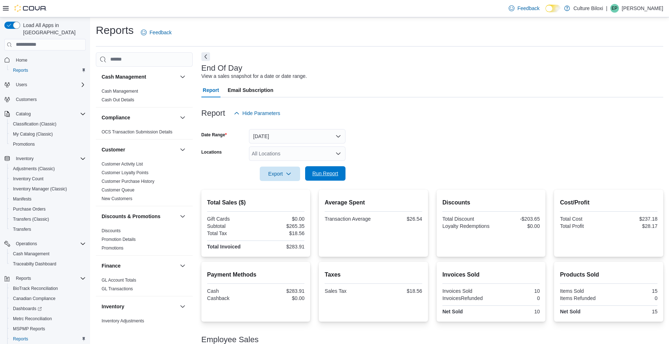
click at [328, 172] on span "Run Report" at bounding box center [325, 173] width 26 height 7
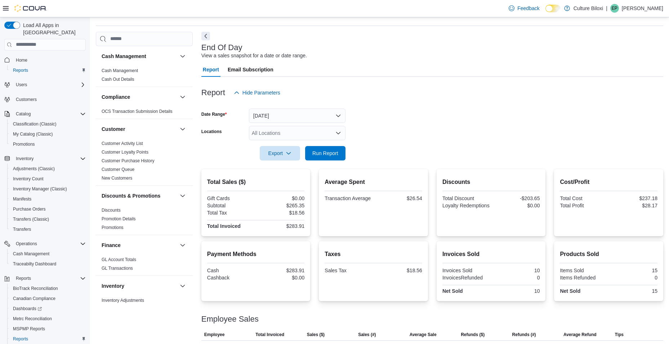
scroll to position [38, 0]
